Goal: Check status

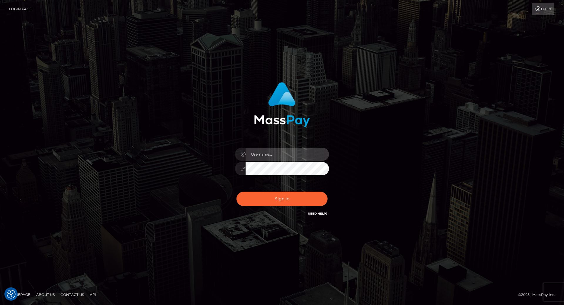
click at [262, 149] on input "text" at bounding box center [287, 154] width 83 height 13
click at [275, 156] on input "text" at bounding box center [287, 154] width 83 height 13
click at [263, 153] on input "text" at bounding box center [287, 154] width 83 height 13
type input "[PERSON_NAME].throne"
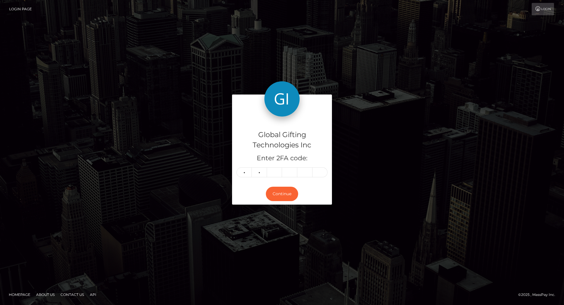
type input "0"
type input "5"
type input "2"
type input "4"
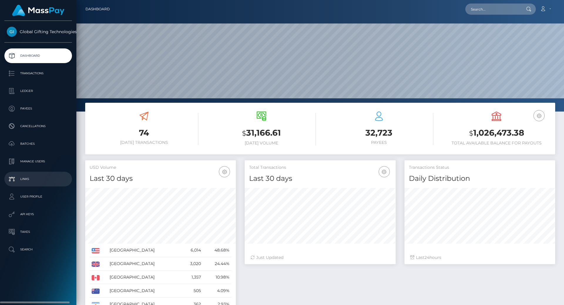
scroll to position [104, 151]
click at [494, 135] on h3 "$ 1,026,473.38" at bounding box center [496, 133] width 109 height 12
copy h3 "1,026,473.38"
